Goal: Information Seeking & Learning: Learn about a topic

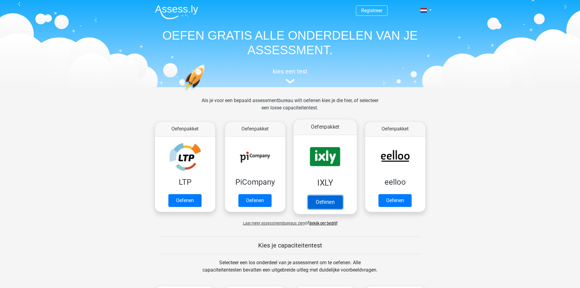
click at [322, 200] on link "Oefenen" at bounding box center [324, 201] width 35 height 13
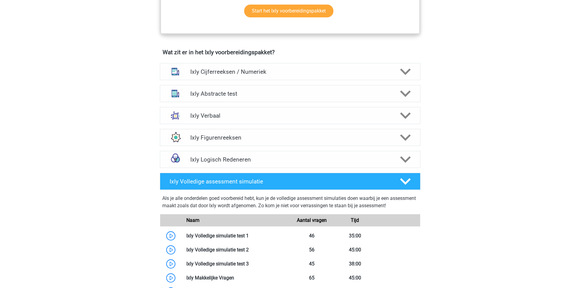
scroll to position [365, 0]
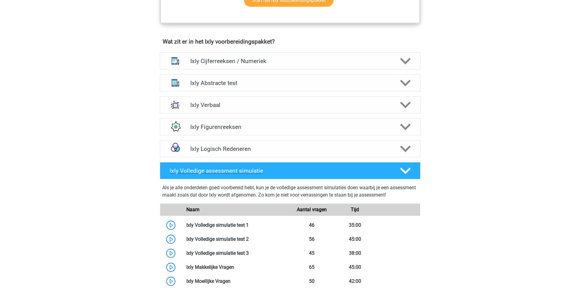
click at [247, 172] on h4 "Ixly Volledige assessment simulatie" at bounding box center [280, 170] width 220 height 7
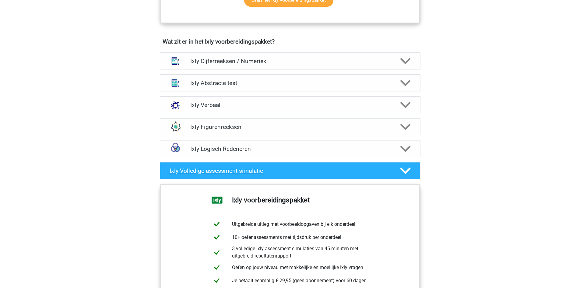
click at [247, 172] on h4 "Ixly Volledige assessment simulatie" at bounding box center [280, 170] width 220 height 7
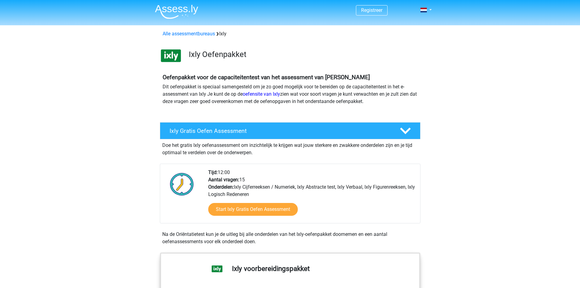
scroll to position [0, 0]
click at [236, 133] on h4 "Ixly Gratis Oefen Assessment" at bounding box center [280, 131] width 220 height 7
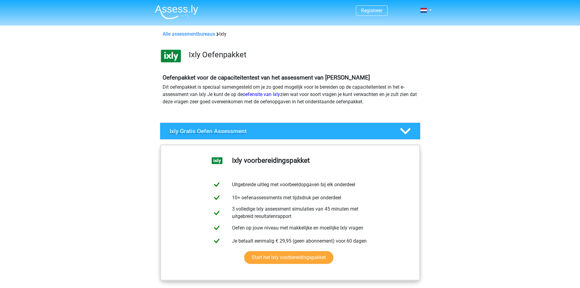
click at [236, 133] on h4 "Ixly Gratis Oefen Assessment" at bounding box center [280, 131] width 220 height 7
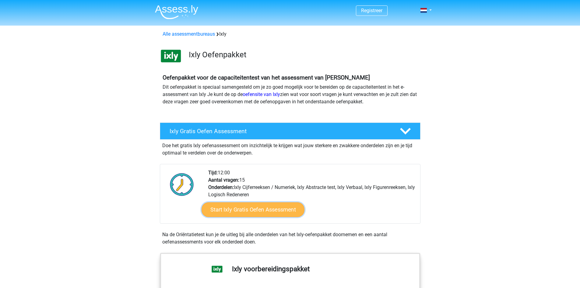
click at [263, 209] on link "Start Ixly Gratis Oefen Assessment" at bounding box center [252, 209] width 103 height 15
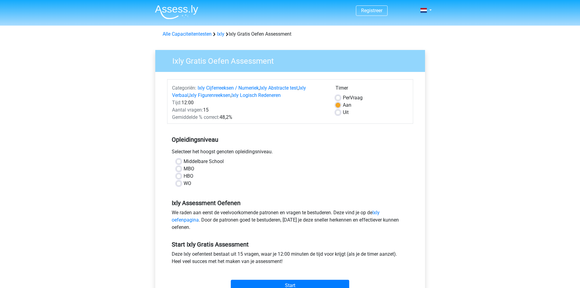
click at [184, 176] on label "HBO" at bounding box center [189, 175] width 10 height 7
click at [178, 176] on input "HBO" at bounding box center [178, 175] width 5 height 6
radio input "true"
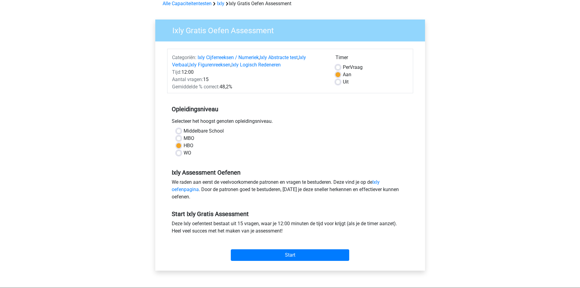
click at [184, 155] on label "WO" at bounding box center [188, 152] width 8 height 7
click at [178, 155] on input "WO" at bounding box center [178, 152] width 5 height 6
radio input "true"
click at [275, 252] on input "Start" at bounding box center [290, 255] width 118 height 12
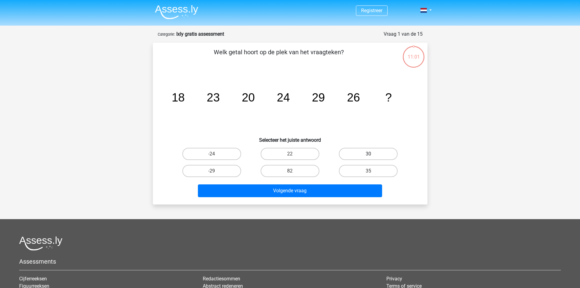
click at [360, 151] on label "30" at bounding box center [368, 154] width 59 height 12
click at [368, 154] on input "30" at bounding box center [370, 156] width 4 height 4
radio input "true"
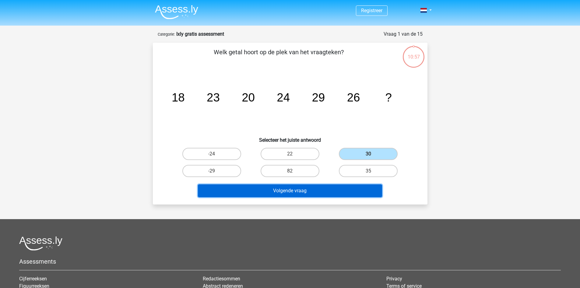
click at [310, 189] on button "Volgende vraag" at bounding box center [290, 190] width 184 height 13
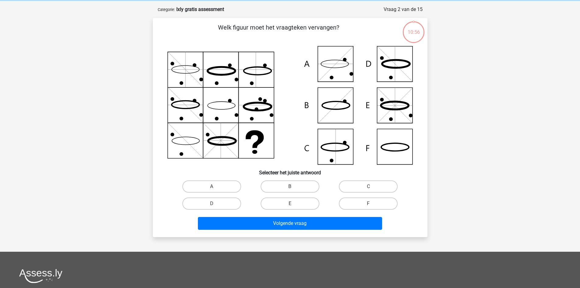
scroll to position [30, 0]
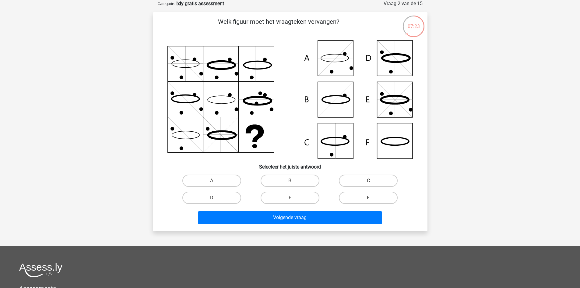
click at [338, 106] on icon at bounding box center [289, 99] width 245 height 118
click at [329, 104] on icon at bounding box center [289, 99] width 245 height 118
drag, startPoint x: 300, startPoint y: 178, endPoint x: 300, endPoint y: 181, distance: 3.3
click at [300, 178] on label "B" at bounding box center [290, 180] width 59 height 12
click at [294, 180] on input "B" at bounding box center [292, 182] width 4 height 4
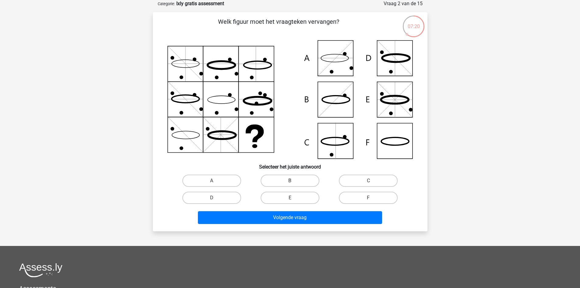
radio input "true"
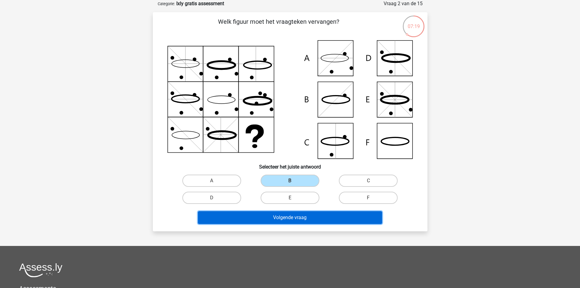
click at [298, 217] on button "Volgende vraag" at bounding box center [290, 217] width 184 height 13
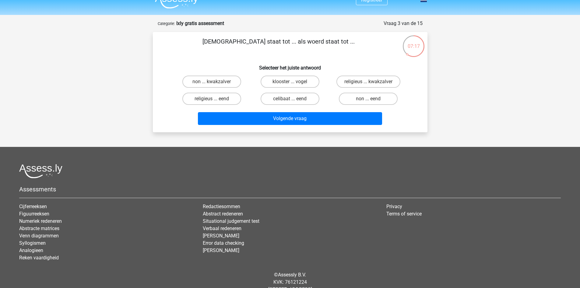
scroll to position [0, 0]
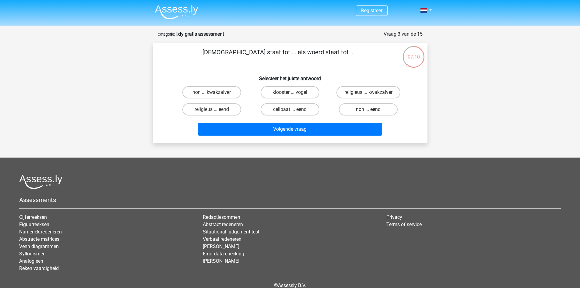
click at [363, 108] on label "non ... eend" at bounding box center [368, 109] width 59 height 12
click at [368, 109] on input "non ... eend" at bounding box center [370, 111] width 4 height 4
radio input "true"
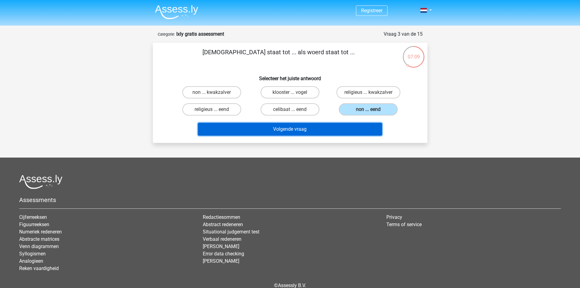
click at [324, 133] on button "Volgende vraag" at bounding box center [290, 129] width 184 height 13
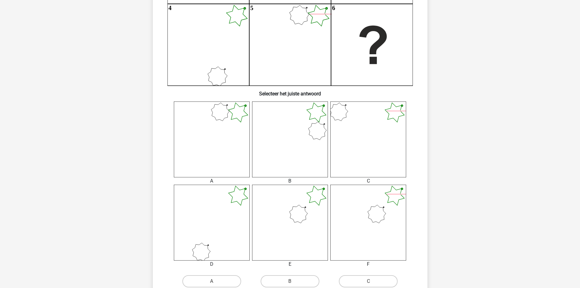
scroll to position [152, 0]
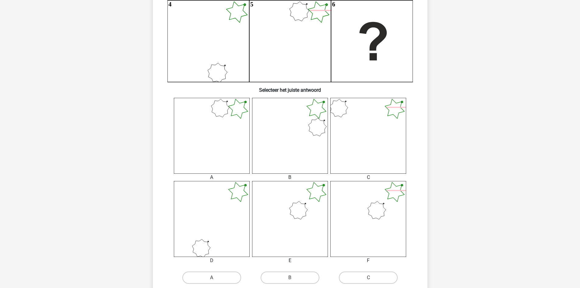
click at [315, 194] on icon at bounding box center [290, 219] width 76 height 76
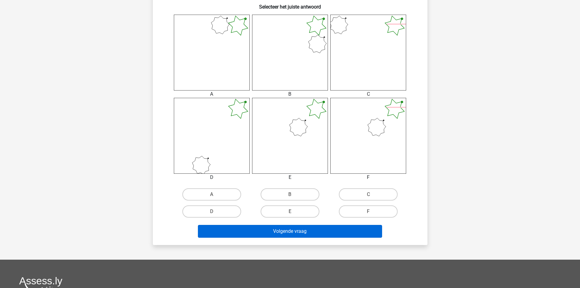
scroll to position [243, 0]
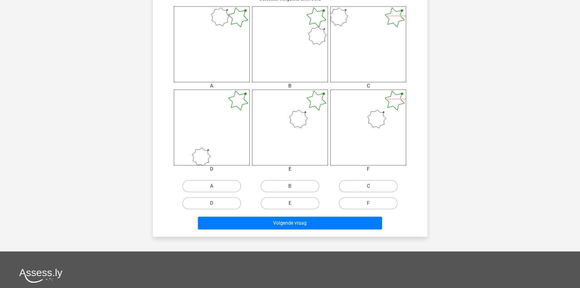
click at [293, 206] on input "E" at bounding box center [292, 205] width 4 height 4
radio input "true"
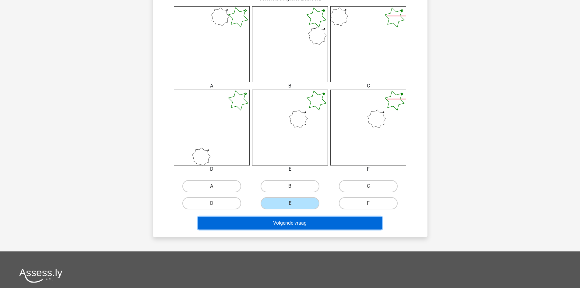
click at [294, 222] on button "Volgende vraag" at bounding box center [290, 222] width 184 height 13
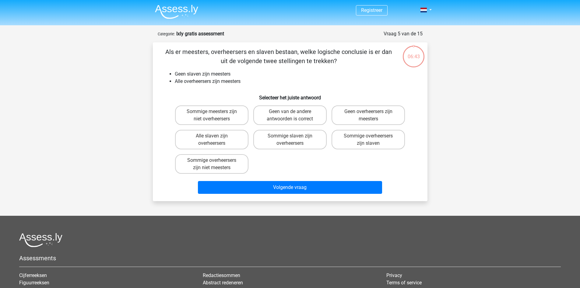
scroll to position [0, 0]
click at [278, 117] on label "Geen van de andere antwoorden is correct" at bounding box center [289, 115] width 73 height 19
click at [290, 116] on input "Geen van de andere antwoorden is correct" at bounding box center [292, 114] width 4 height 4
radio input "true"
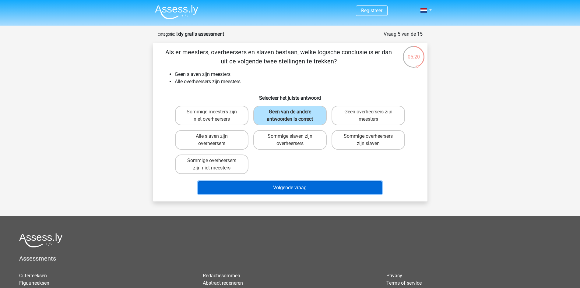
click at [263, 187] on button "Volgende vraag" at bounding box center [290, 187] width 184 height 13
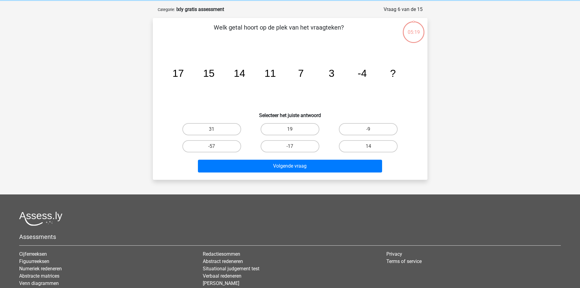
scroll to position [30, 0]
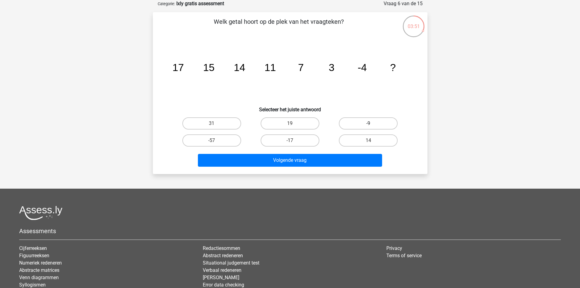
click at [362, 121] on label "-9" at bounding box center [368, 123] width 59 height 12
click at [368, 123] on input "-9" at bounding box center [370, 125] width 4 height 4
radio input "true"
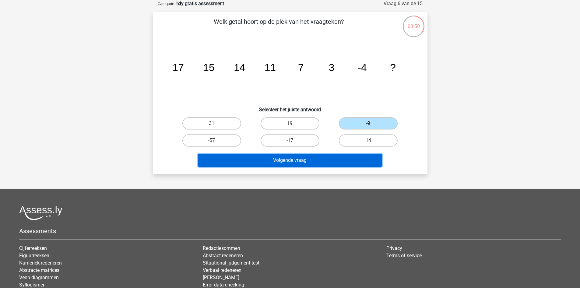
click at [307, 158] on button "Volgende vraag" at bounding box center [290, 160] width 184 height 13
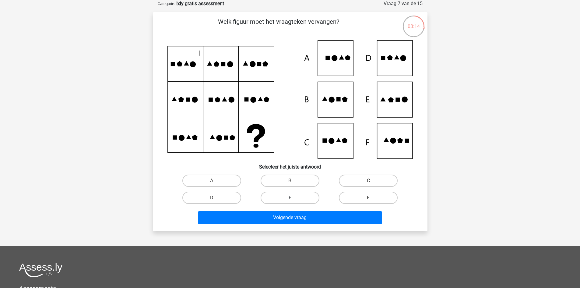
click at [294, 197] on label "E" at bounding box center [290, 197] width 59 height 12
click at [294, 198] on input "E" at bounding box center [292, 200] width 4 height 4
radio input "true"
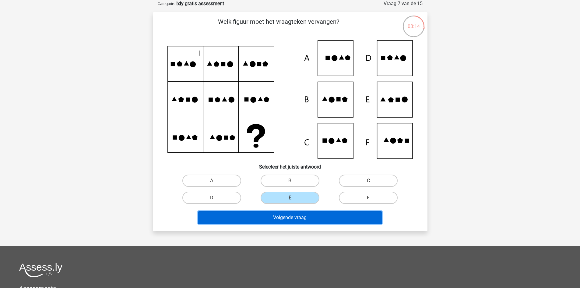
click at [292, 217] on button "Volgende vraag" at bounding box center [290, 217] width 184 height 13
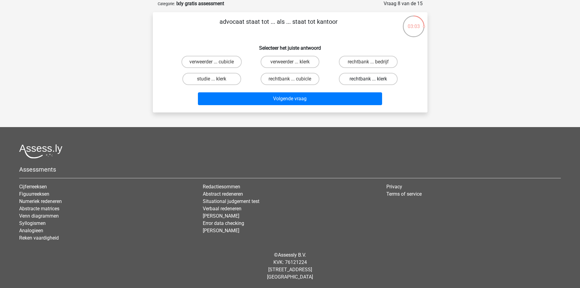
click at [361, 79] on label "rechtbank ... klerk" at bounding box center [368, 79] width 59 height 12
click at [368, 79] on input "rechtbank ... klerk" at bounding box center [370, 81] width 4 height 4
radio input "true"
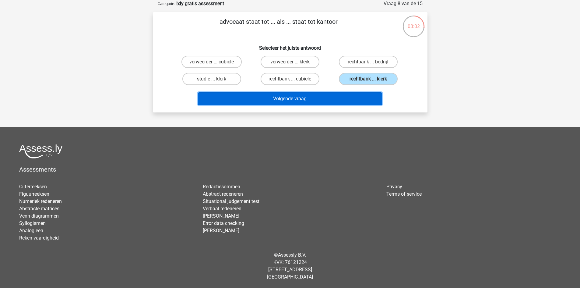
click at [330, 99] on button "Volgende vraag" at bounding box center [290, 98] width 184 height 13
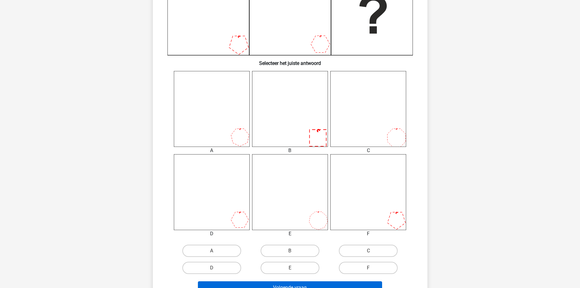
scroll to position [213, 0]
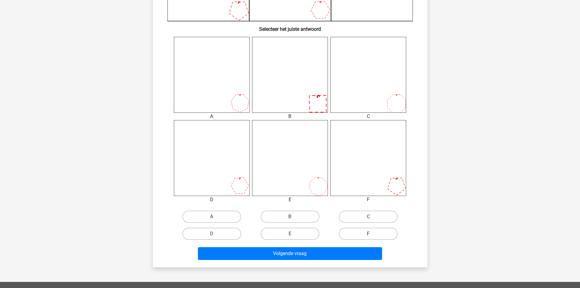
click at [361, 236] on label "F" at bounding box center [368, 233] width 59 height 12
click at [368, 236] on input "F" at bounding box center [370, 235] width 4 height 4
radio input "true"
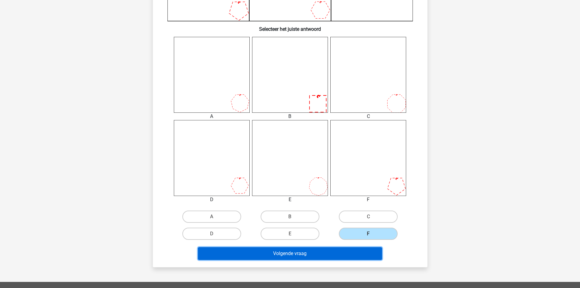
click at [346, 251] on button "Volgende vraag" at bounding box center [290, 253] width 184 height 13
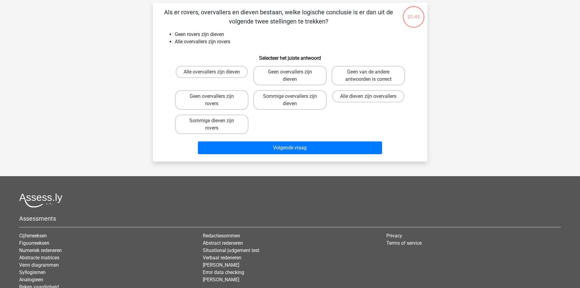
scroll to position [30, 0]
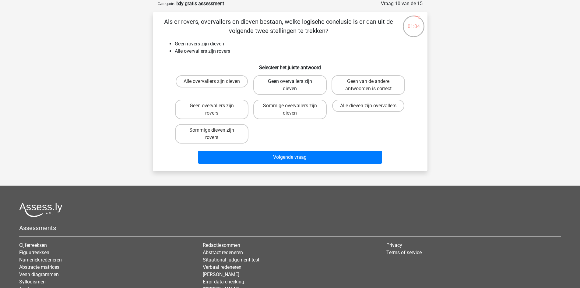
click at [283, 85] on label "Geen overvallers zijn dieven" at bounding box center [289, 84] width 73 height 19
click at [290, 85] on input "Geen overvallers zijn dieven" at bounding box center [292, 83] width 4 height 4
radio input "true"
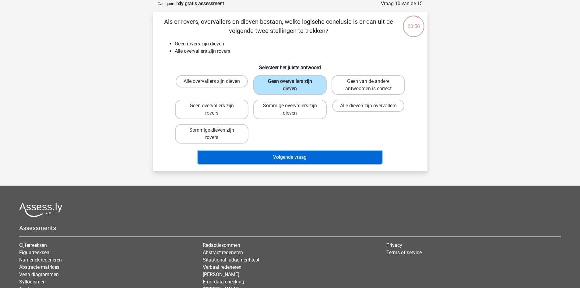
click at [293, 158] on button "Volgende vraag" at bounding box center [290, 157] width 184 height 13
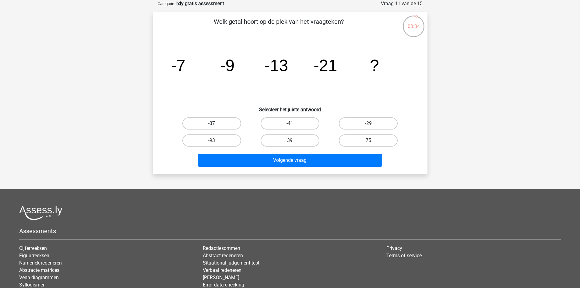
click at [222, 124] on label "-37" at bounding box center [211, 123] width 59 height 12
click at [215, 124] on input "-37" at bounding box center [214, 125] width 4 height 4
radio input "true"
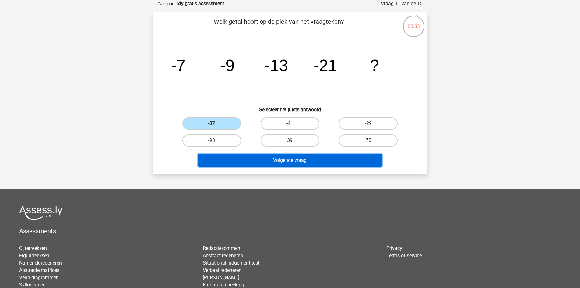
click at [267, 161] on button "Volgende vraag" at bounding box center [290, 160] width 184 height 13
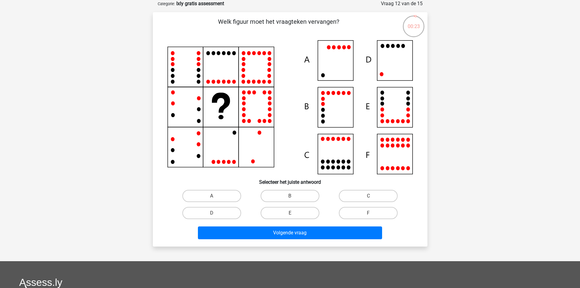
click at [387, 71] on icon at bounding box center [289, 107] width 245 height 134
click at [235, 214] on label "D" at bounding box center [211, 213] width 59 height 12
click at [215, 214] on input "D" at bounding box center [214, 215] width 4 height 4
radio input "true"
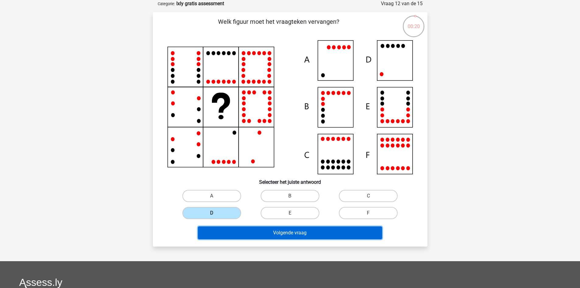
click at [265, 235] on button "Volgende vraag" at bounding box center [290, 232] width 184 height 13
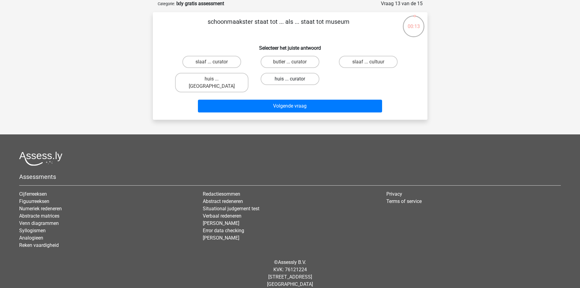
click at [283, 78] on label "huis ... curator" at bounding box center [290, 79] width 59 height 12
click at [290, 79] on input "huis ... curator" at bounding box center [292, 81] width 4 height 4
radio input "true"
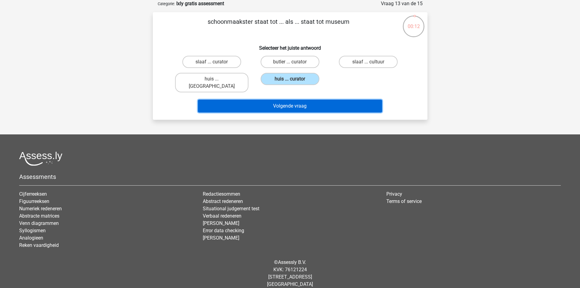
click at [286, 100] on button "Volgende vraag" at bounding box center [290, 106] width 184 height 13
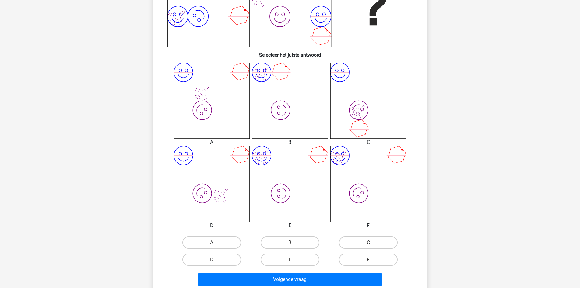
scroll to position [213, 0]
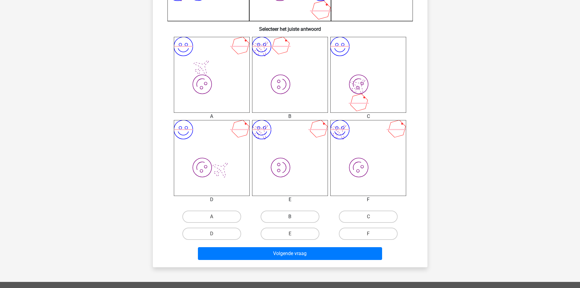
click at [285, 213] on label "B" at bounding box center [290, 216] width 59 height 12
click at [290, 216] on input "B" at bounding box center [292, 218] width 4 height 4
radio input "true"
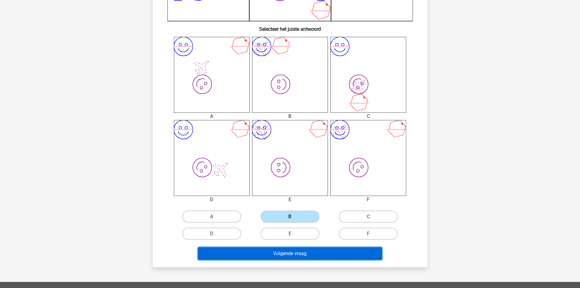
click at [289, 251] on button "Volgende vraag" at bounding box center [290, 253] width 184 height 13
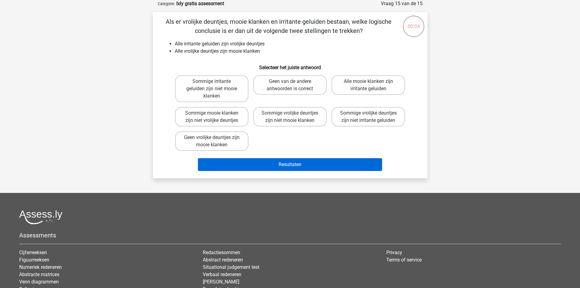
scroll to position [0, 0]
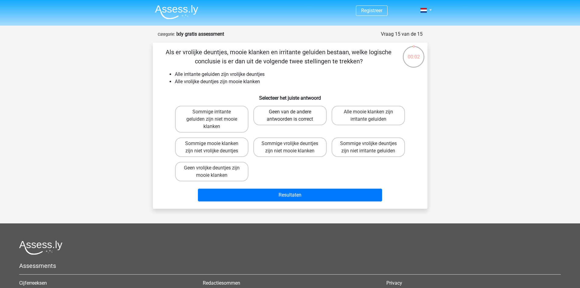
click at [286, 113] on label "Geen van de andere antwoorden is correct" at bounding box center [289, 115] width 73 height 19
click at [290, 113] on input "Geen van de andere antwoorden is correct" at bounding box center [292, 114] width 4 height 4
radio input "true"
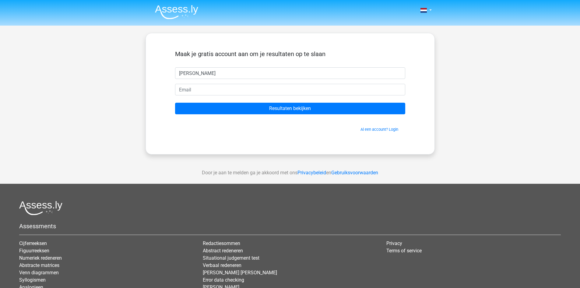
type input "[PERSON_NAME]"
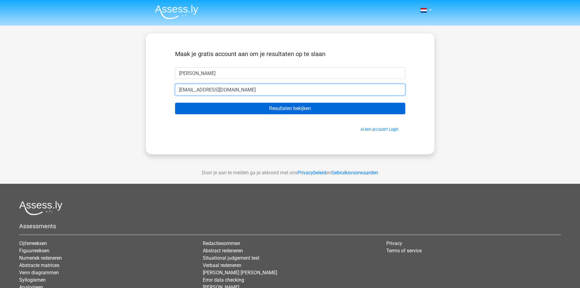
type input "[EMAIL_ADDRESS][DOMAIN_NAME]"
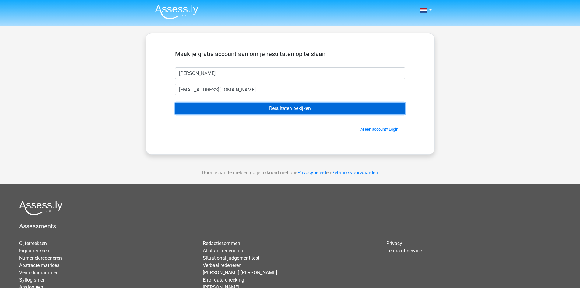
click at [295, 110] on input "Resultaten bekijken" at bounding box center [290, 109] width 230 height 12
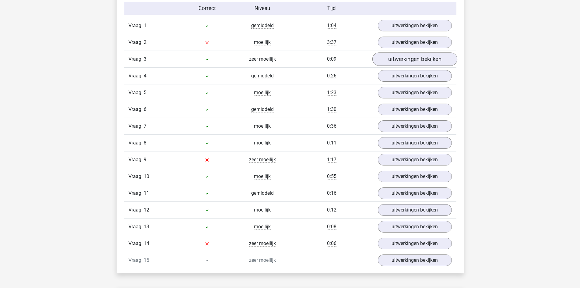
scroll to position [700, 0]
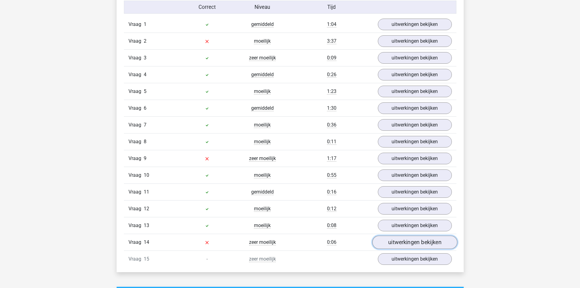
click at [388, 245] on link "uitwerkingen bekijken" at bounding box center [414, 241] width 85 height 13
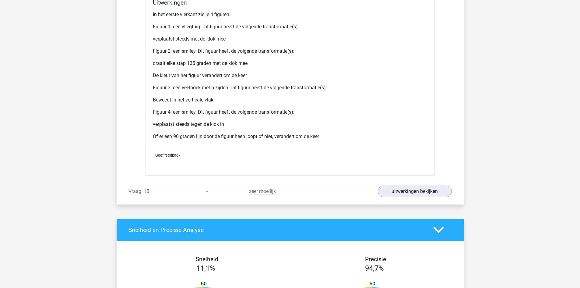
scroll to position [1400, 0]
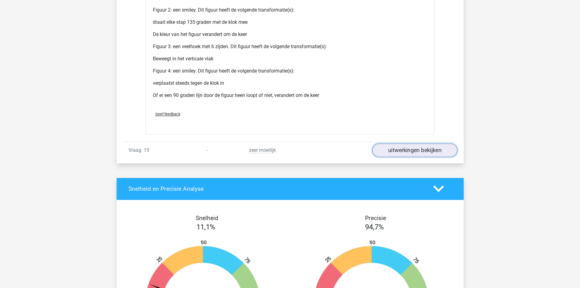
click at [419, 150] on link "uitwerkingen bekijken" at bounding box center [414, 149] width 85 height 13
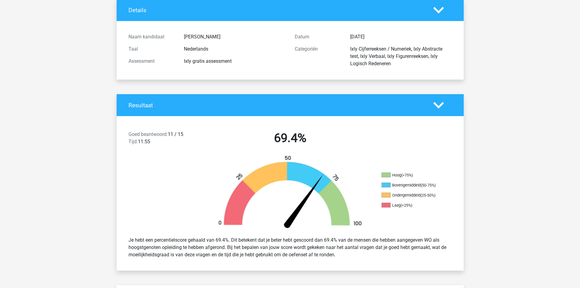
scroll to position [30, 0]
